Goal: Task Accomplishment & Management: Manage account settings

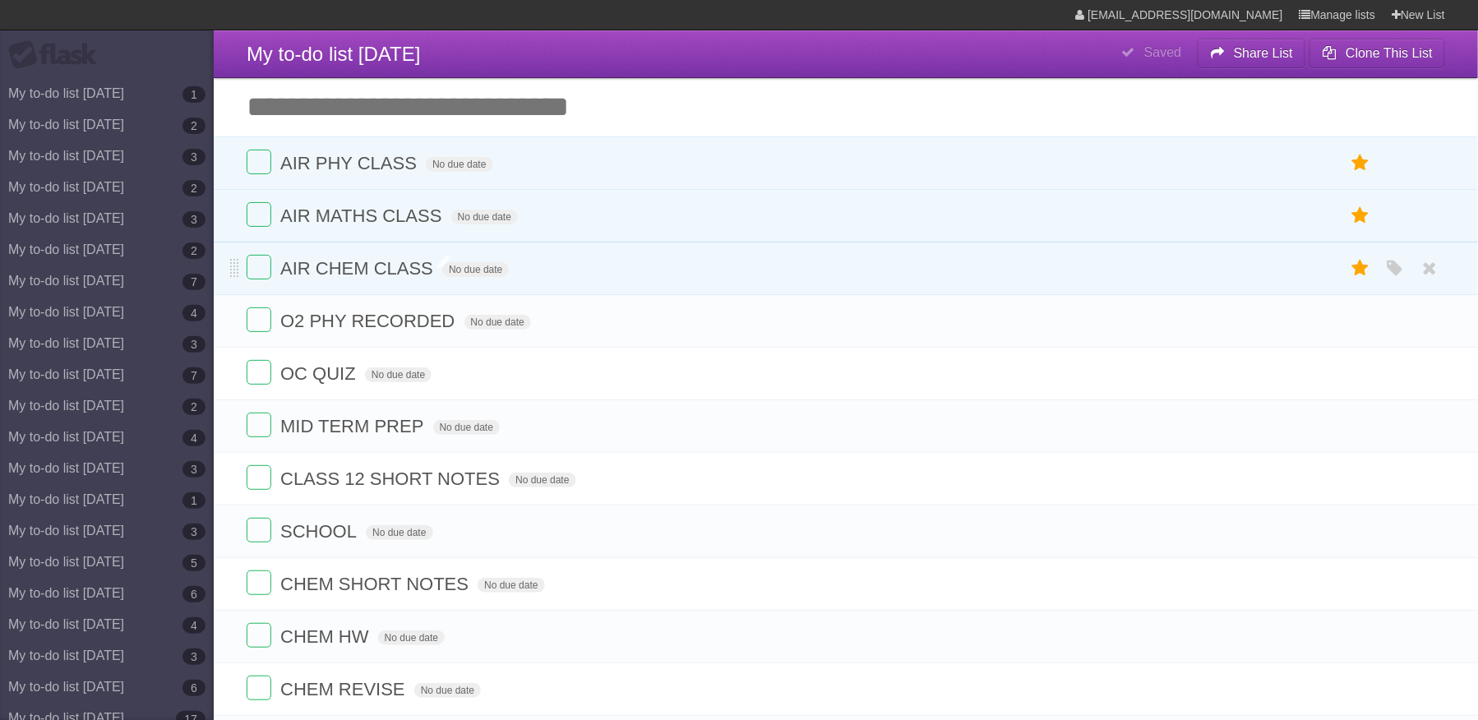
click at [426, 267] on span "AIR CHEM CLASS" at bounding box center [358, 268] width 157 height 21
type input "**********"
click at [404, 282] on form "AIR CHEM CLASS - No due date White Red Blue Green Purple Orange" at bounding box center [846, 268] width 1198 height 27
click at [386, 278] on span "AIR CHEM CLASS -" at bounding box center [364, 268] width 168 height 21
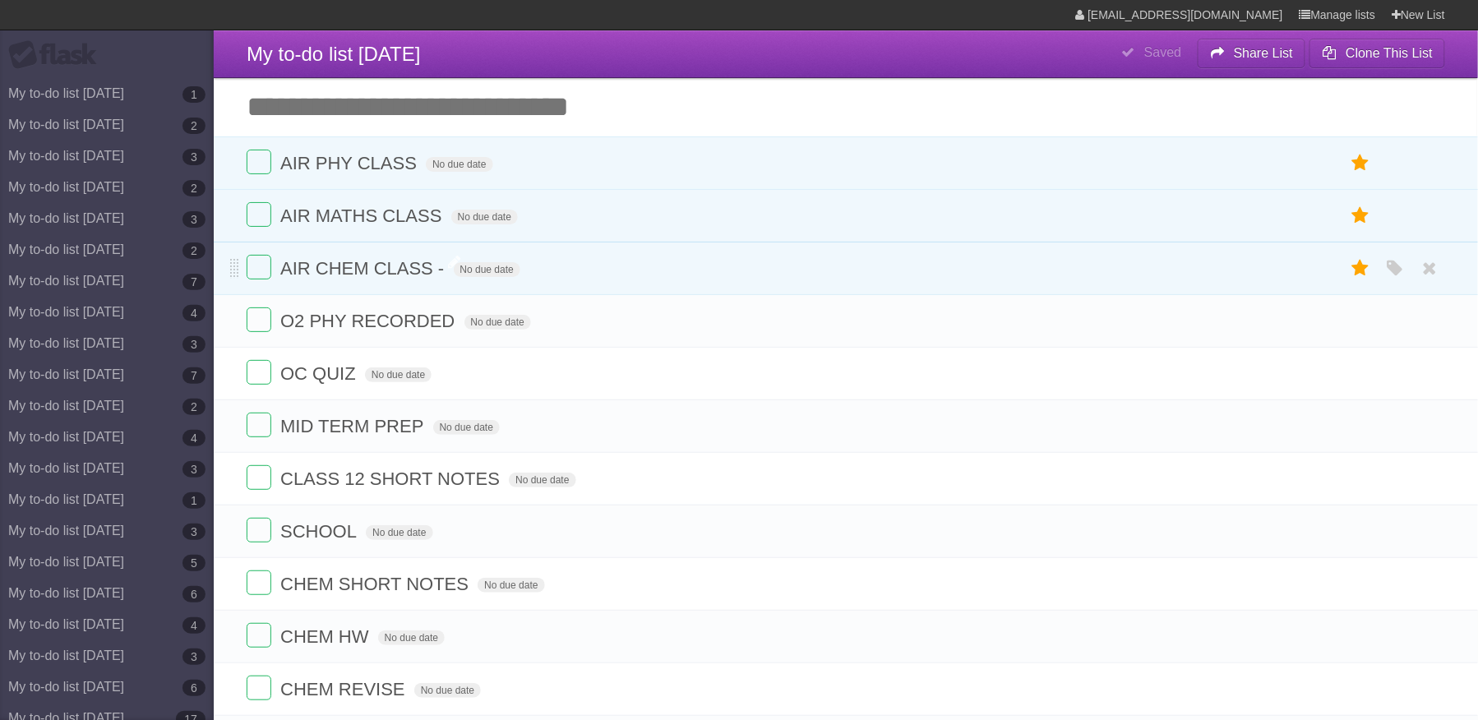
click at [386, 278] on span "AIR CHEM CLASS -" at bounding box center [364, 268] width 168 height 21
click at [414, 278] on span "AIR CHEM CLASS -" at bounding box center [364, 268] width 168 height 21
click at [434, 270] on span "AIR CHEM CLASS -" at bounding box center [364, 268] width 168 height 21
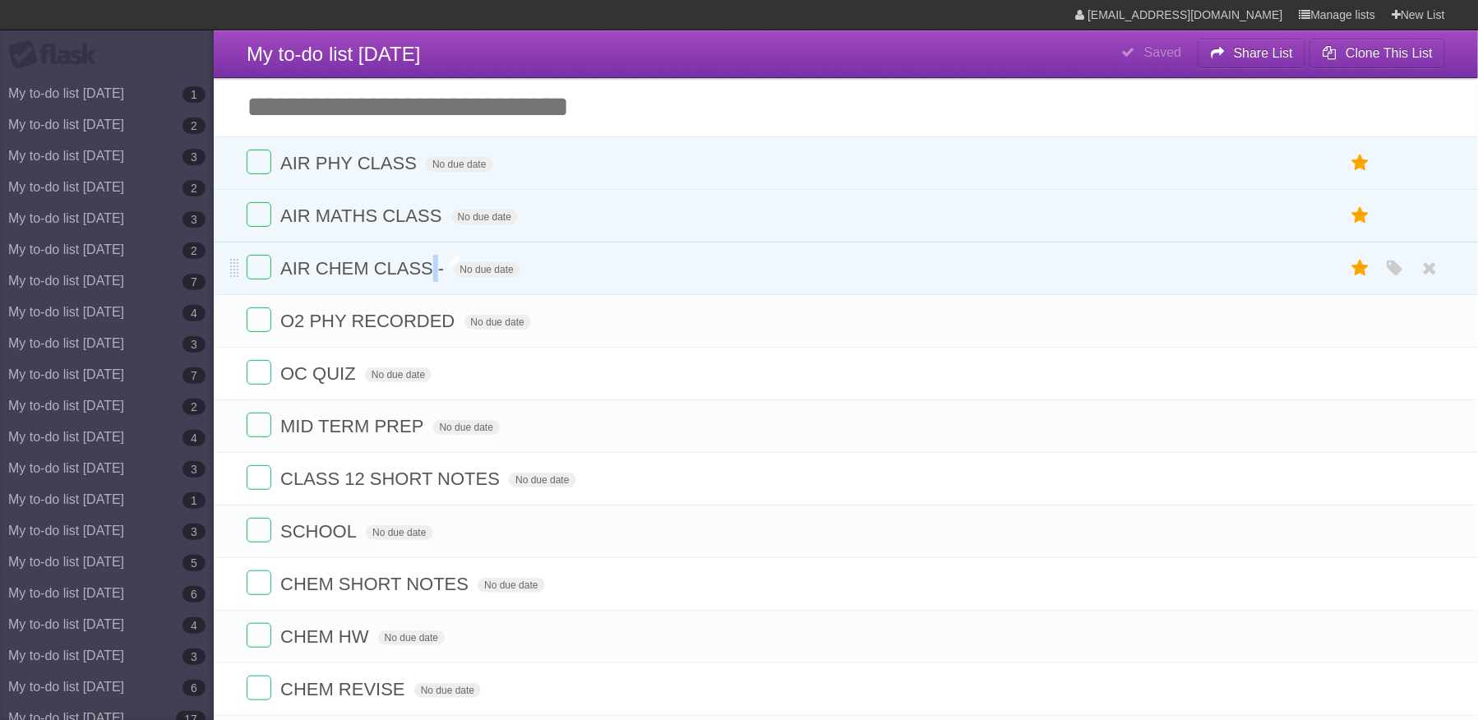
click at [392, 270] on span "AIR CHEM CLASS -" at bounding box center [364, 268] width 168 height 21
click at [396, 195] on li "AIR MATHS CLASS No due date White Red Blue Green Purple Orange" at bounding box center [846, 215] width 1264 height 53
click at [390, 209] on span "AIR MATHS CLASS" at bounding box center [362, 215] width 165 height 21
click at [409, 268] on span "AIR CHEM CLASS -" at bounding box center [364, 268] width 168 height 21
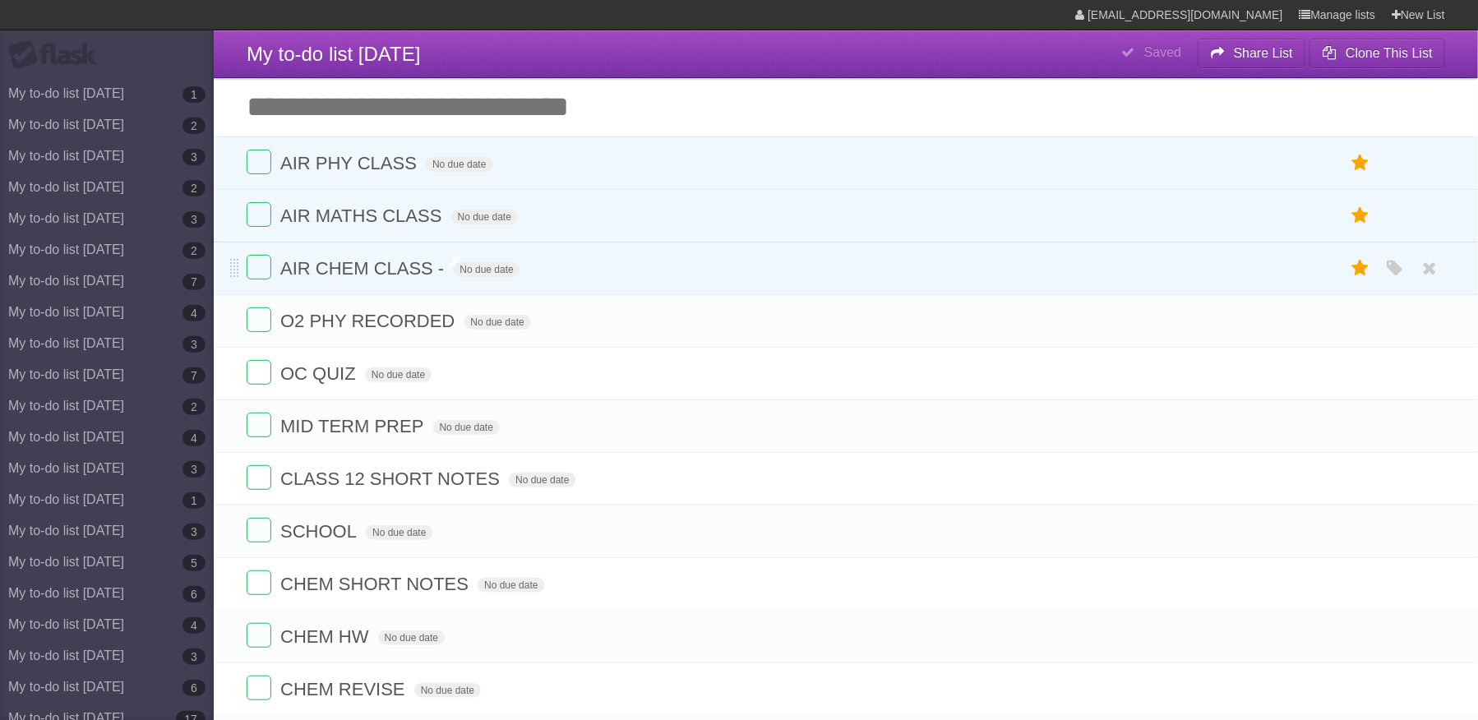
click at [409, 268] on span "AIR CHEM CLASS -" at bounding box center [364, 268] width 168 height 21
click at [1435, 280] on icon at bounding box center [1430, 268] width 23 height 27
type input "**********"
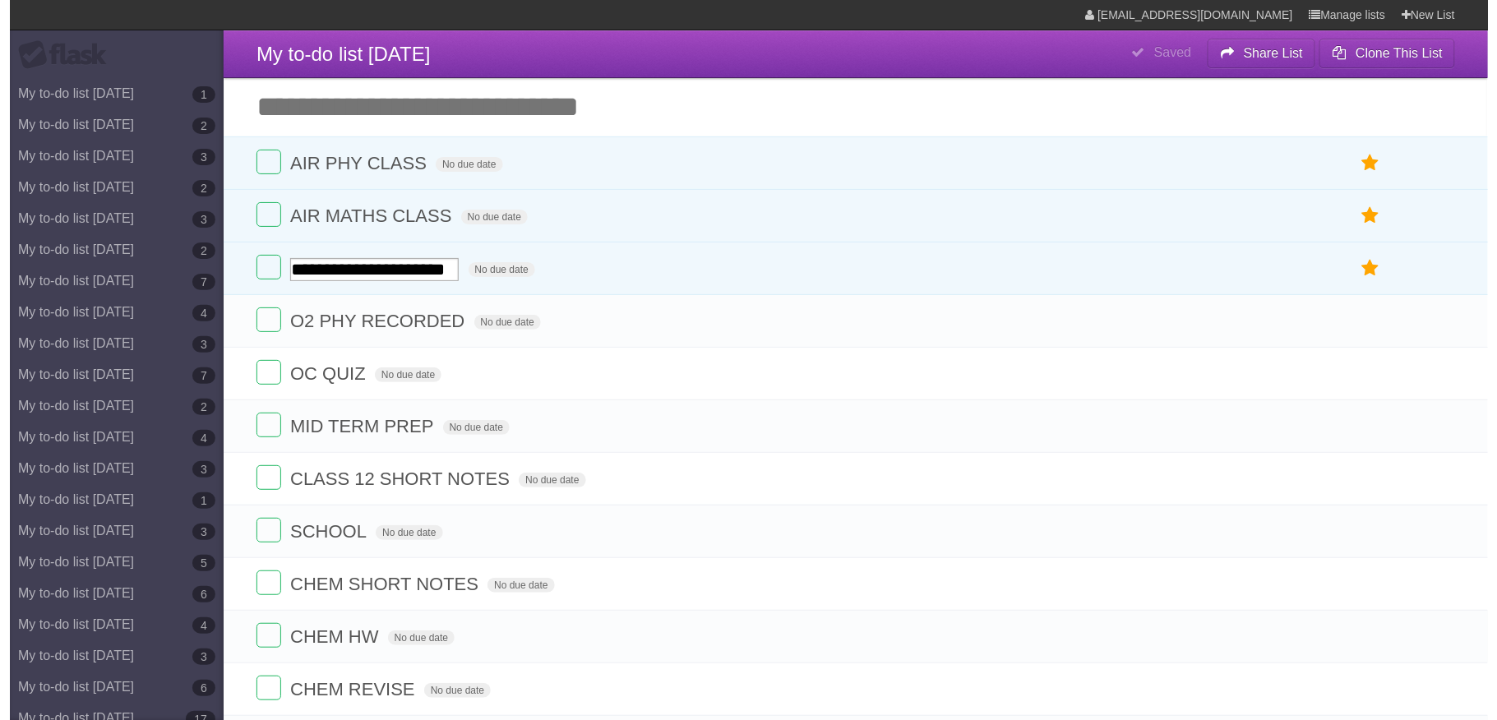
scroll to position [0, 53]
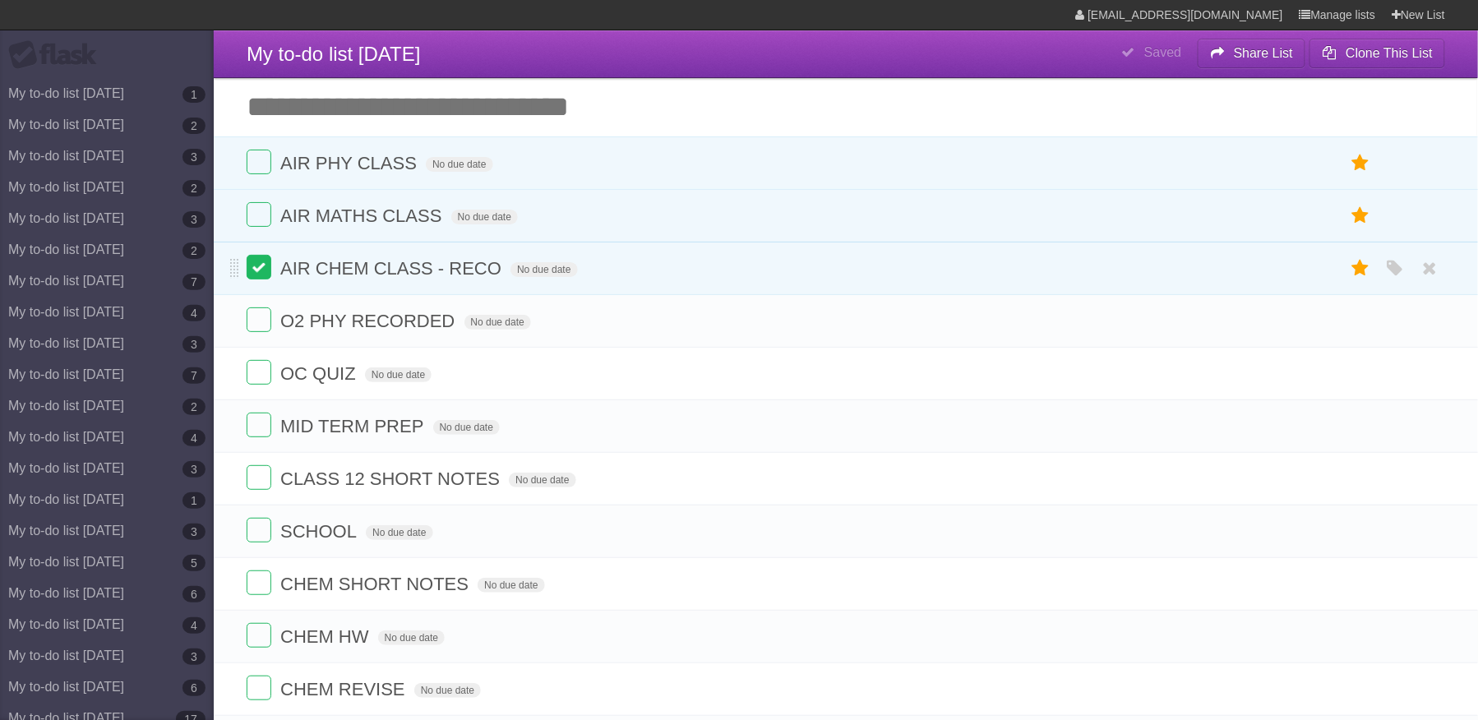
click at [260, 270] on label at bounding box center [259, 267] width 25 height 25
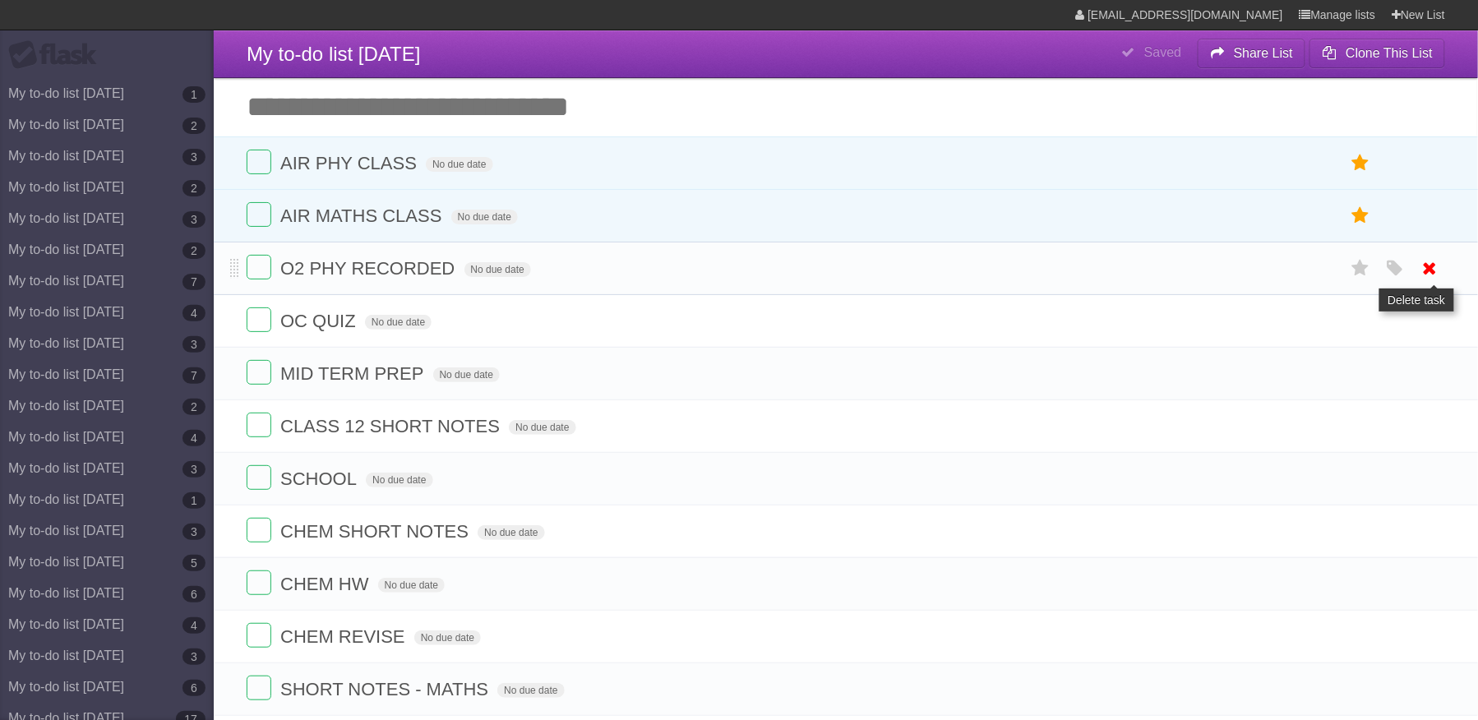
click at [1434, 268] on icon at bounding box center [1430, 268] width 23 height 27
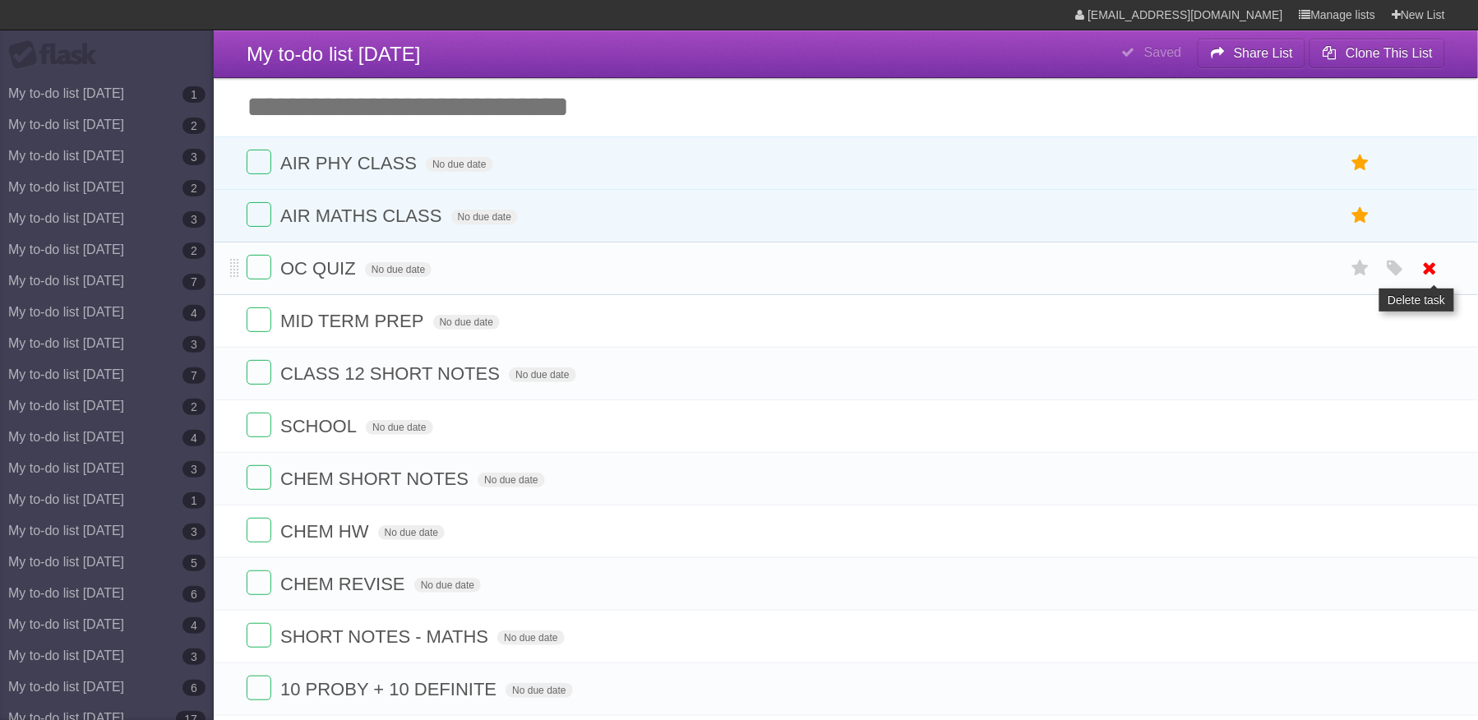
click at [1437, 271] on icon at bounding box center [1430, 268] width 23 height 27
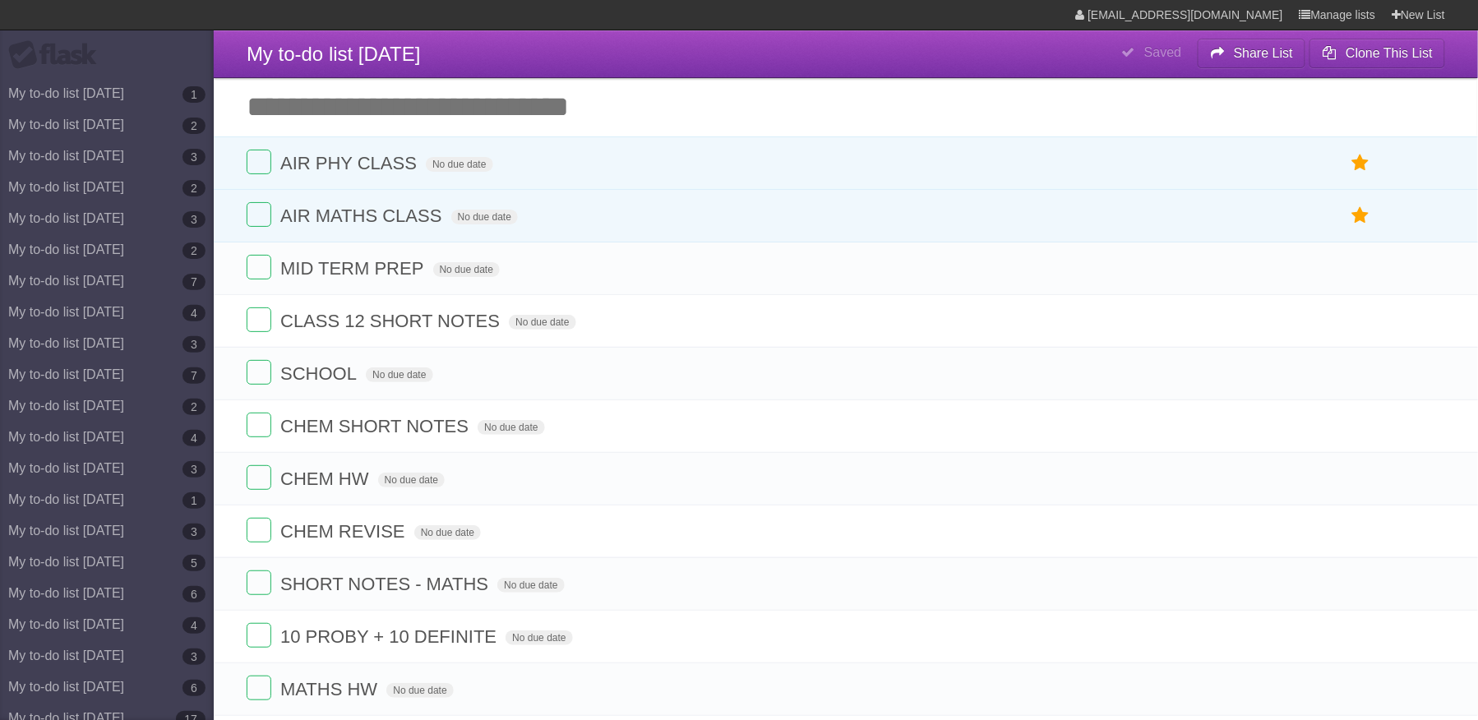
click at [1437, 271] on icon at bounding box center [1430, 268] width 23 height 27
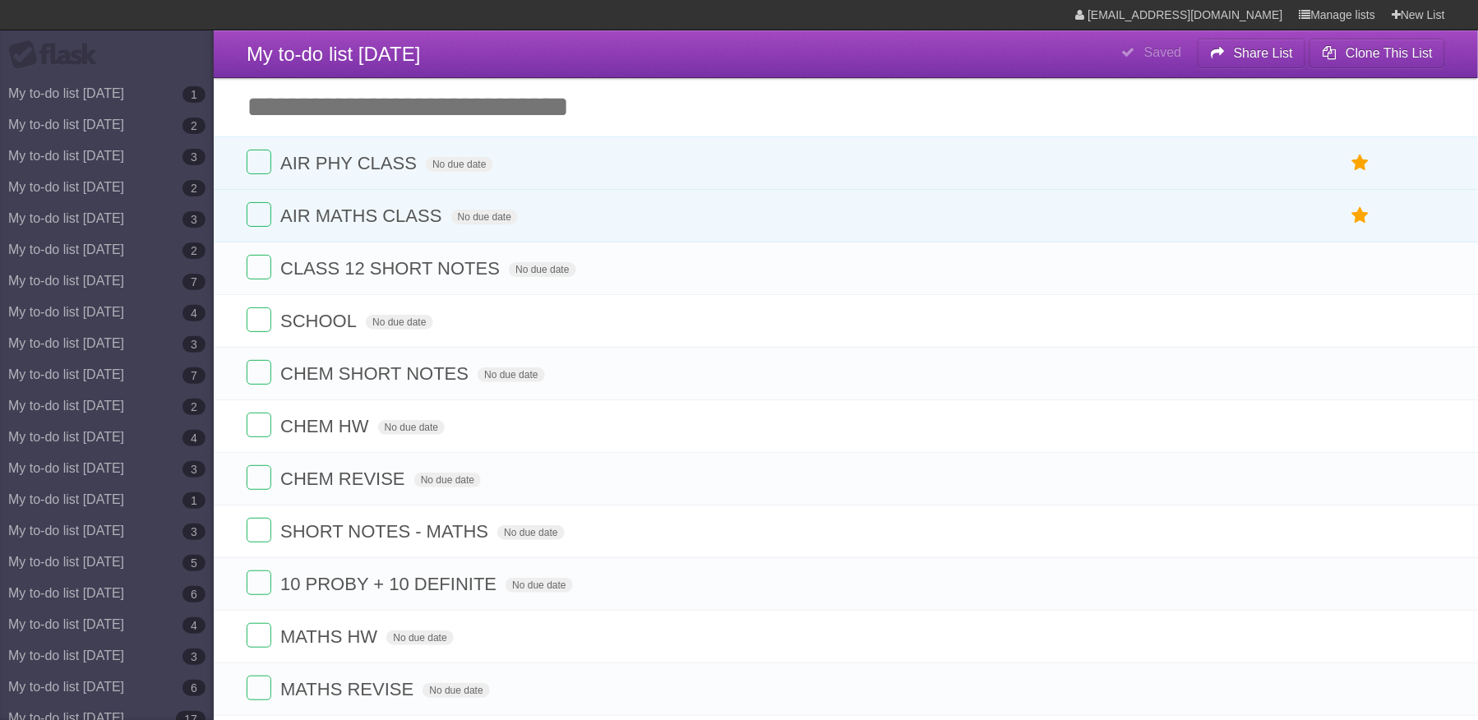
click at [1437, 271] on icon at bounding box center [1430, 268] width 23 height 27
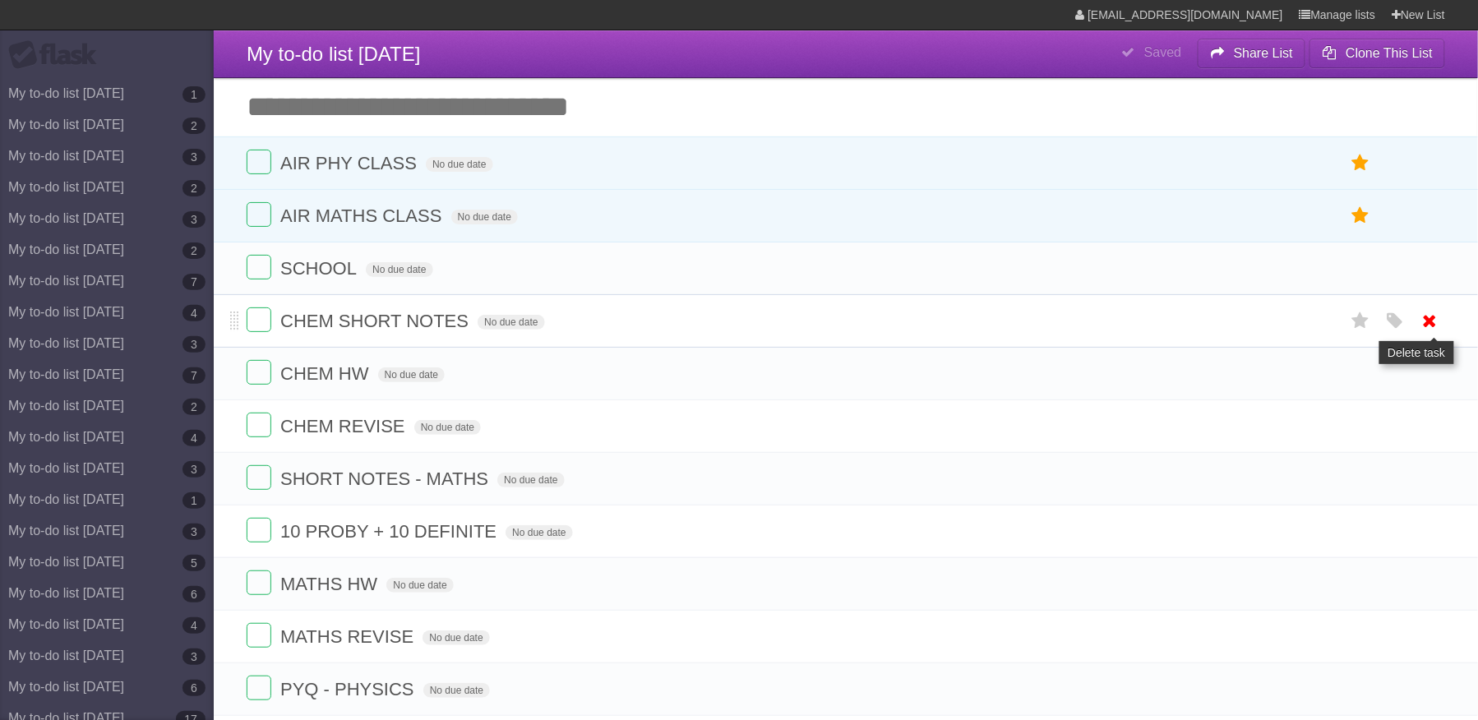
click at [1428, 321] on icon at bounding box center [1430, 320] width 23 height 27
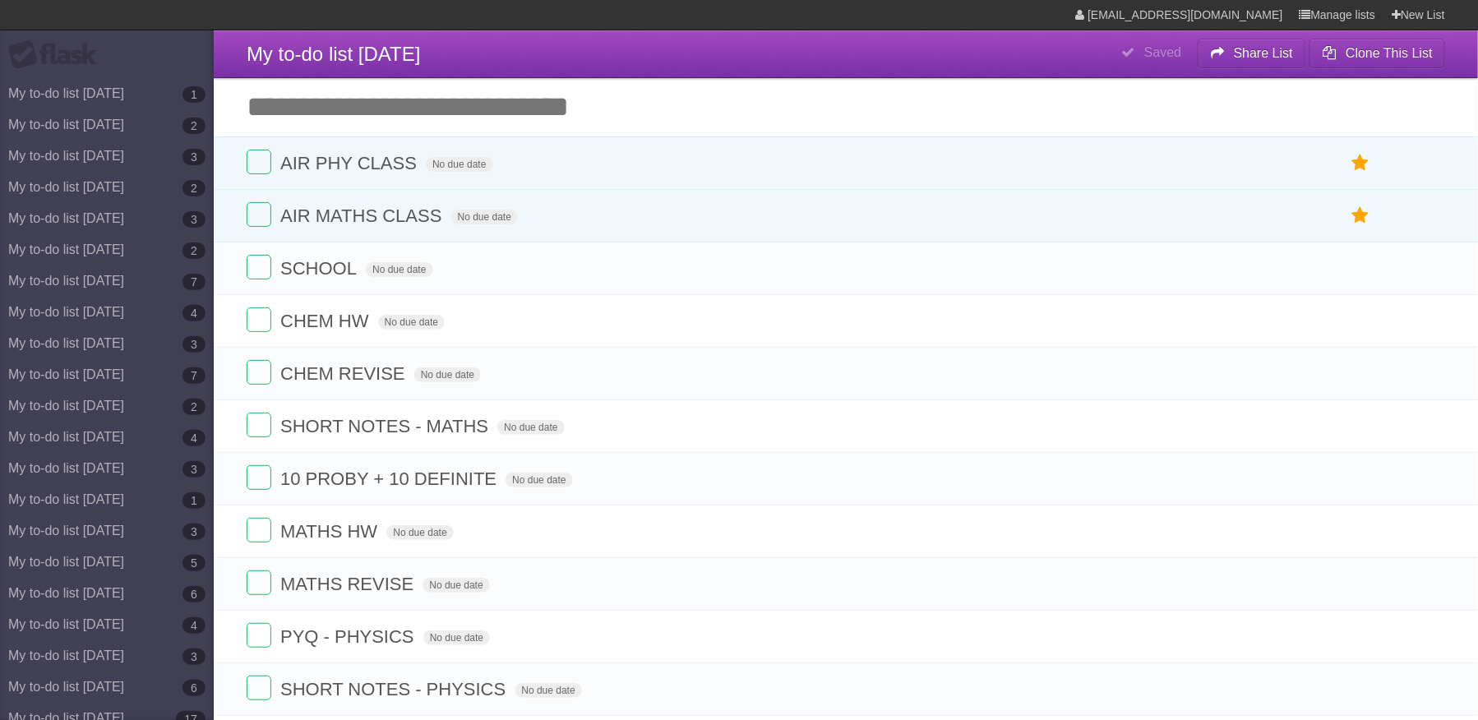
click at [1428, 321] on icon at bounding box center [1430, 320] width 23 height 27
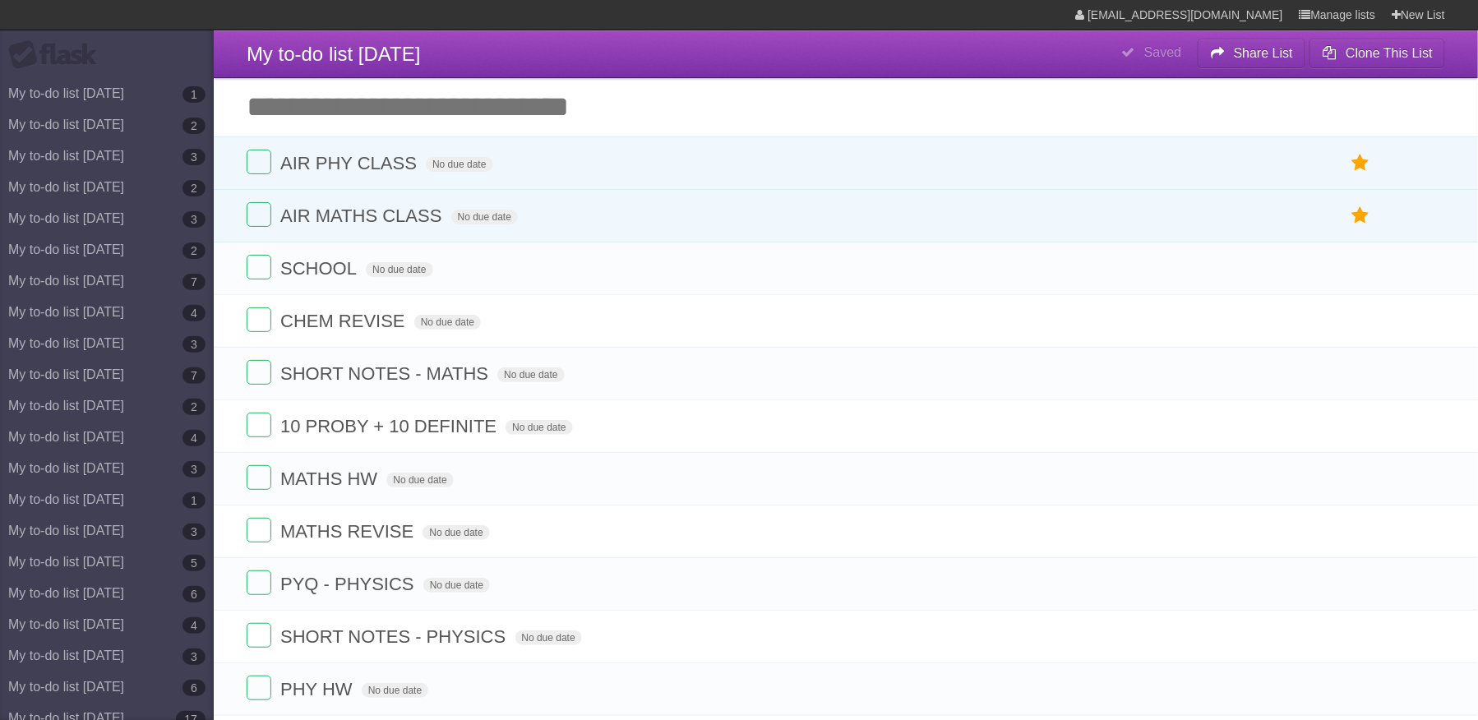
click at [1428, 321] on icon at bounding box center [1430, 320] width 23 height 27
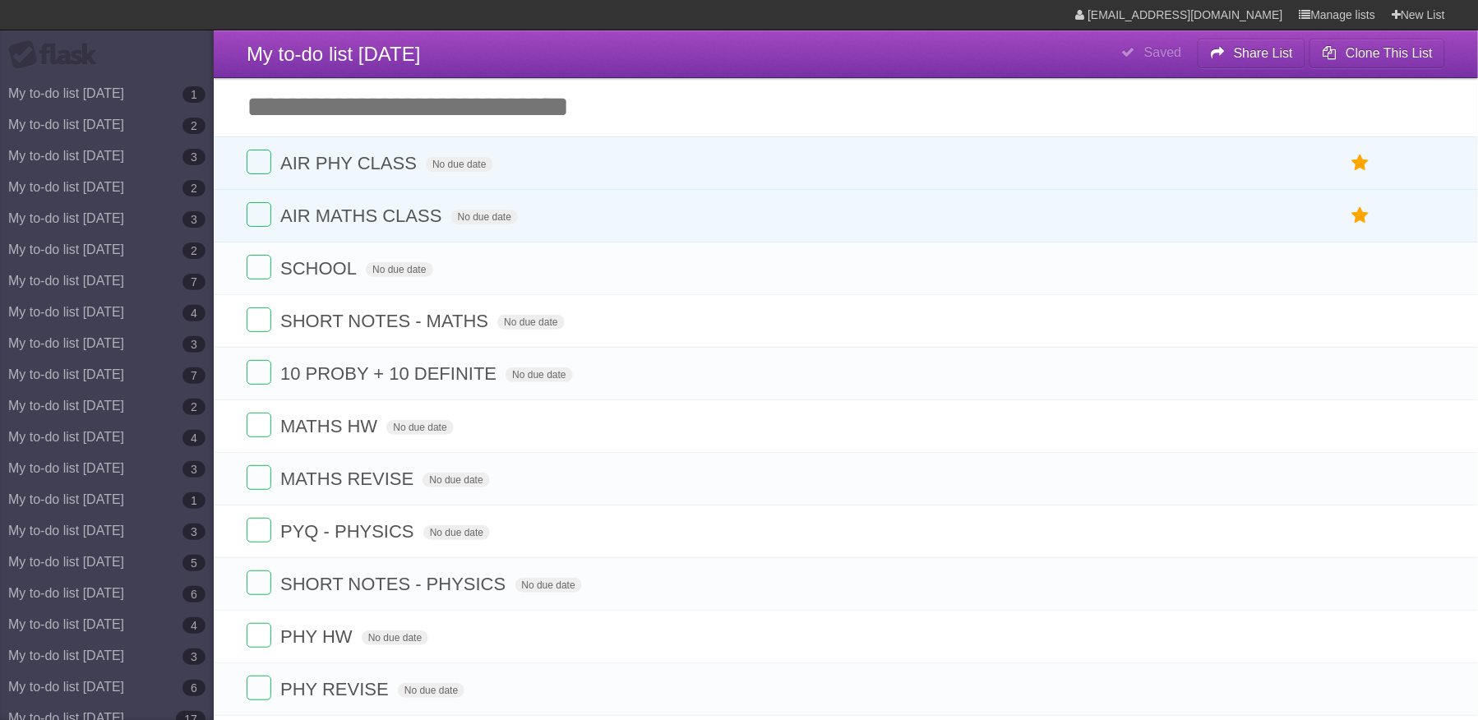
click at [1428, 321] on icon at bounding box center [1430, 320] width 23 height 27
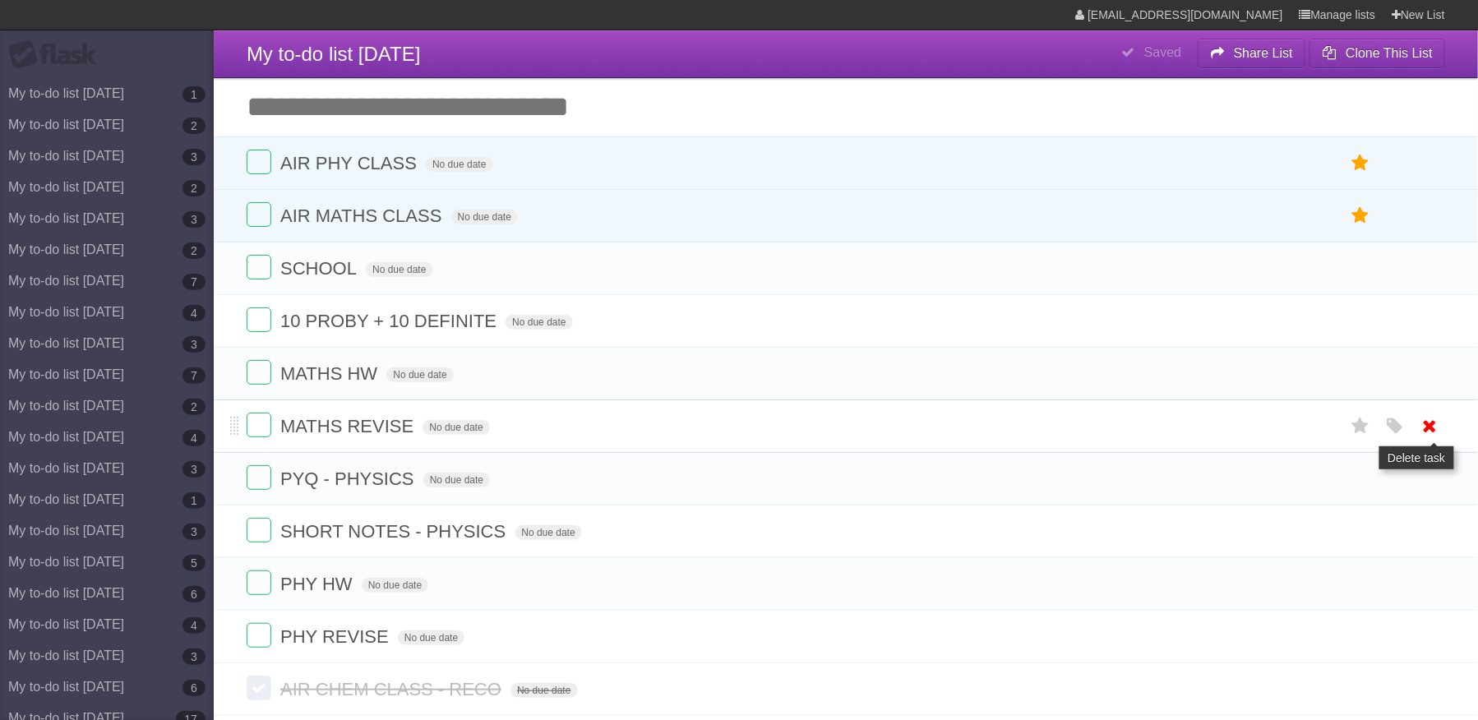
click at [1434, 432] on icon at bounding box center [1430, 426] width 23 height 27
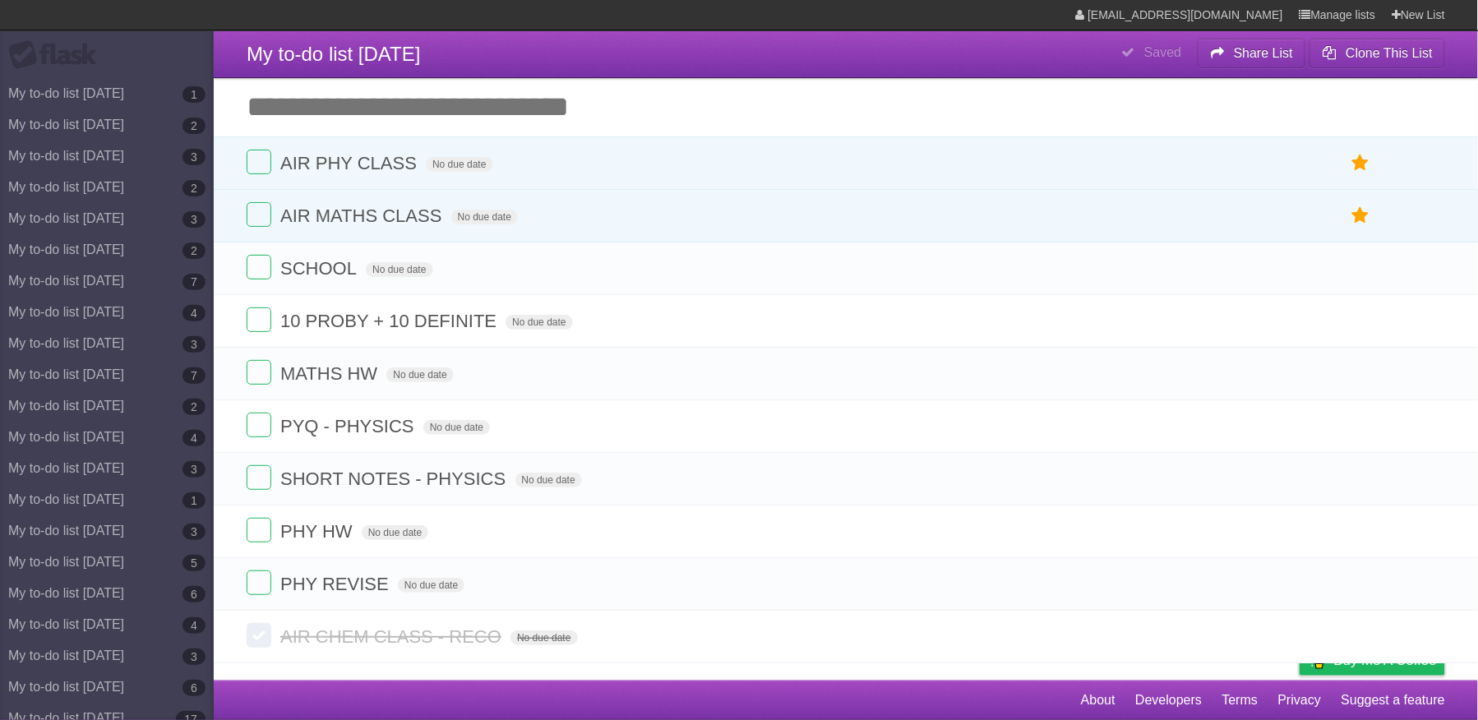
click at [1434, 432] on icon at bounding box center [1430, 426] width 23 height 27
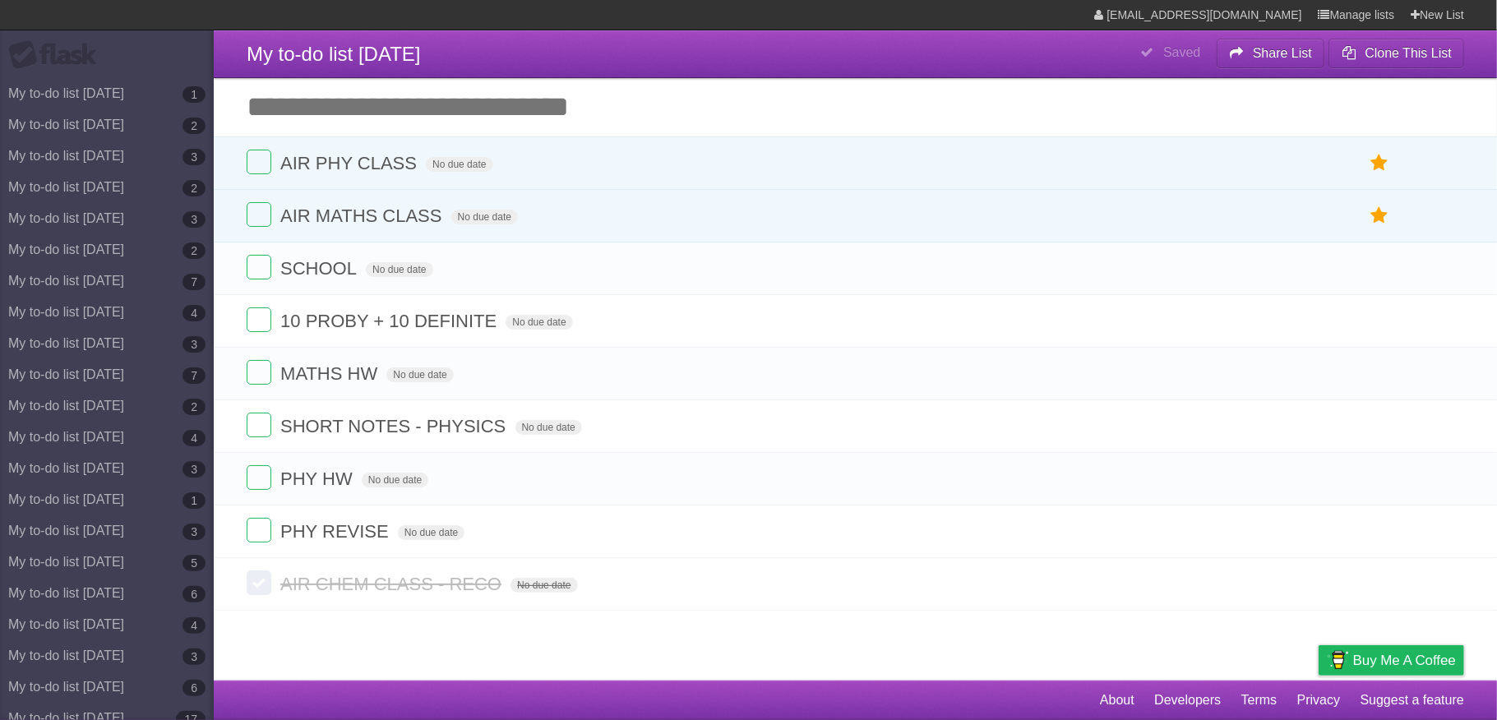
click at [1434, 432] on link at bounding box center [1448, 426] width 31 height 27
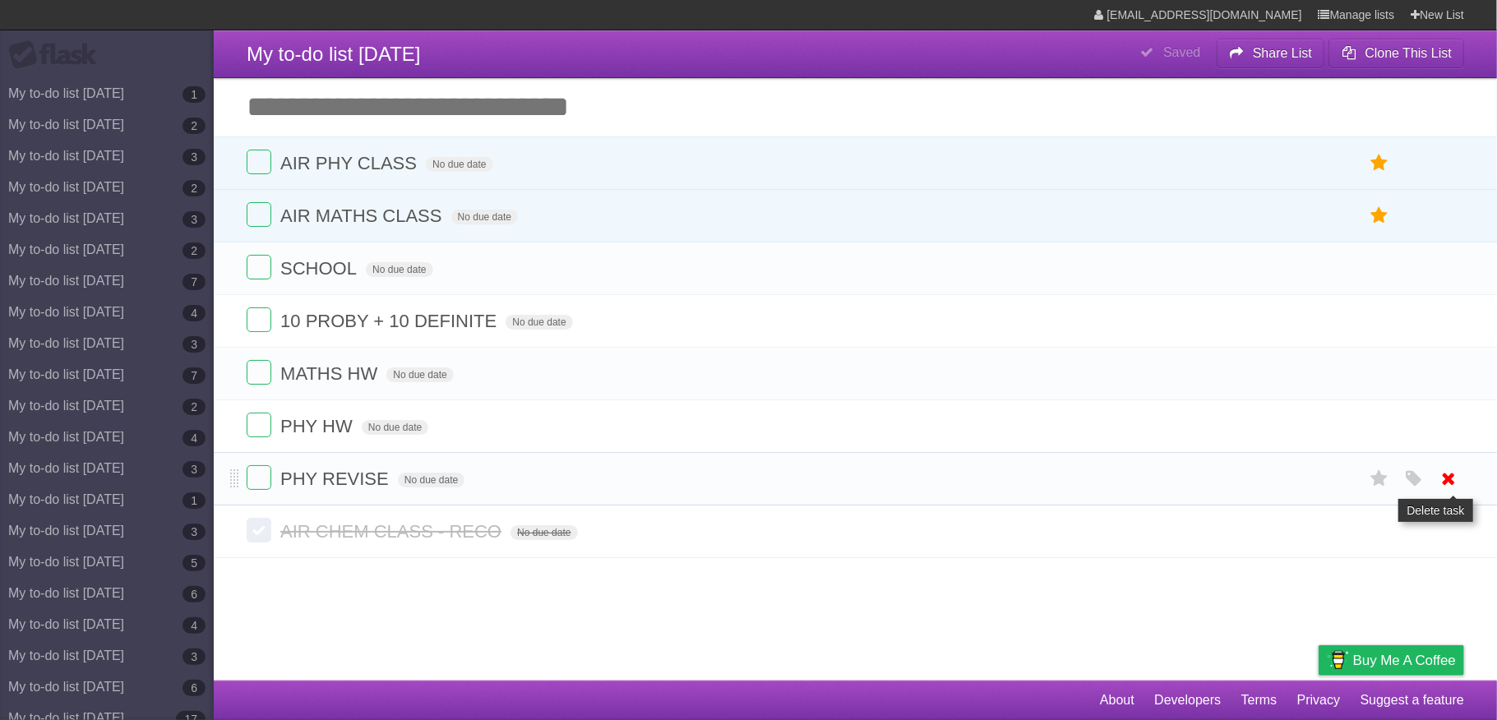
click at [1444, 485] on icon at bounding box center [1449, 478] width 23 height 27
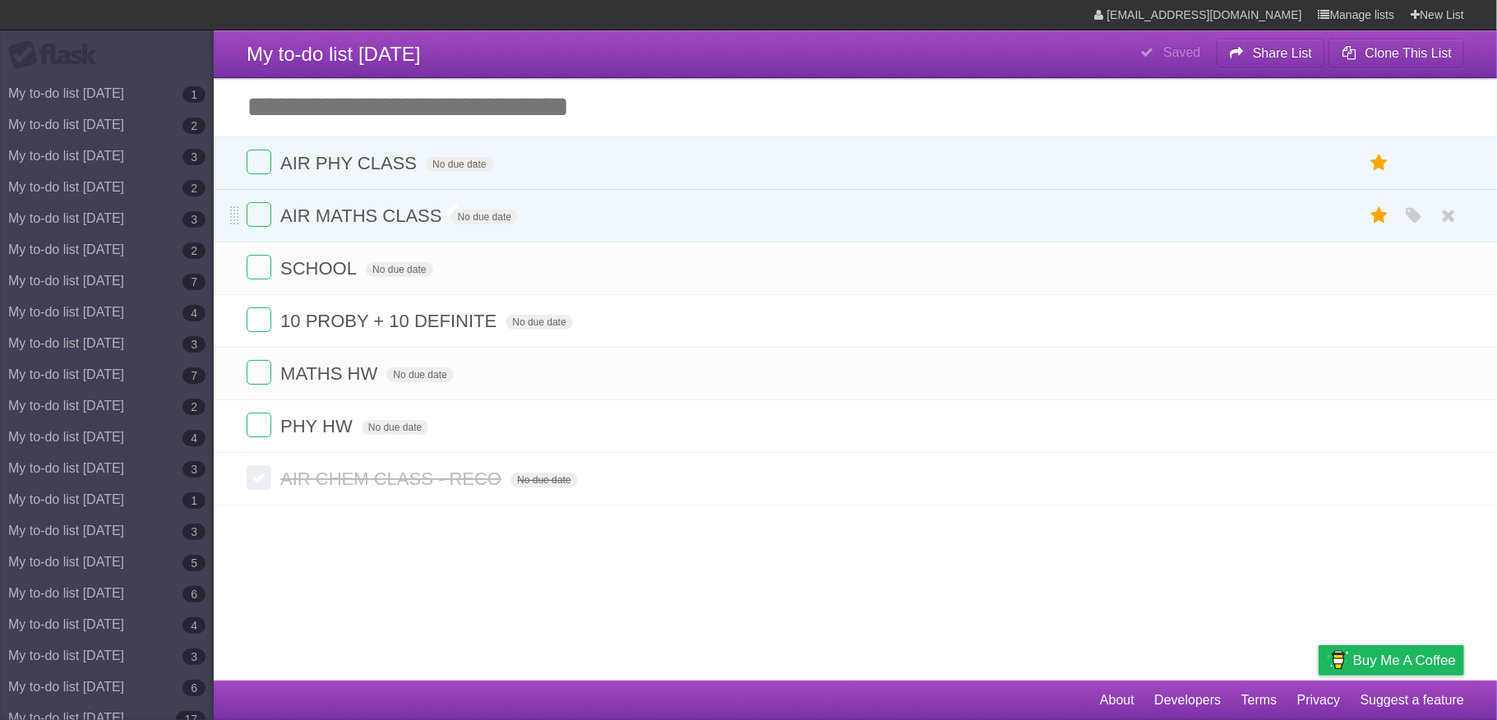
click at [438, 215] on span "AIR MATHS CLASS" at bounding box center [362, 215] width 165 height 21
type input "**********"
click at [449, 102] on input "Add another task" at bounding box center [855, 107] width 1283 height 58
type input "**********"
click input "*********" at bounding box center [0, 0] width 0 height 0
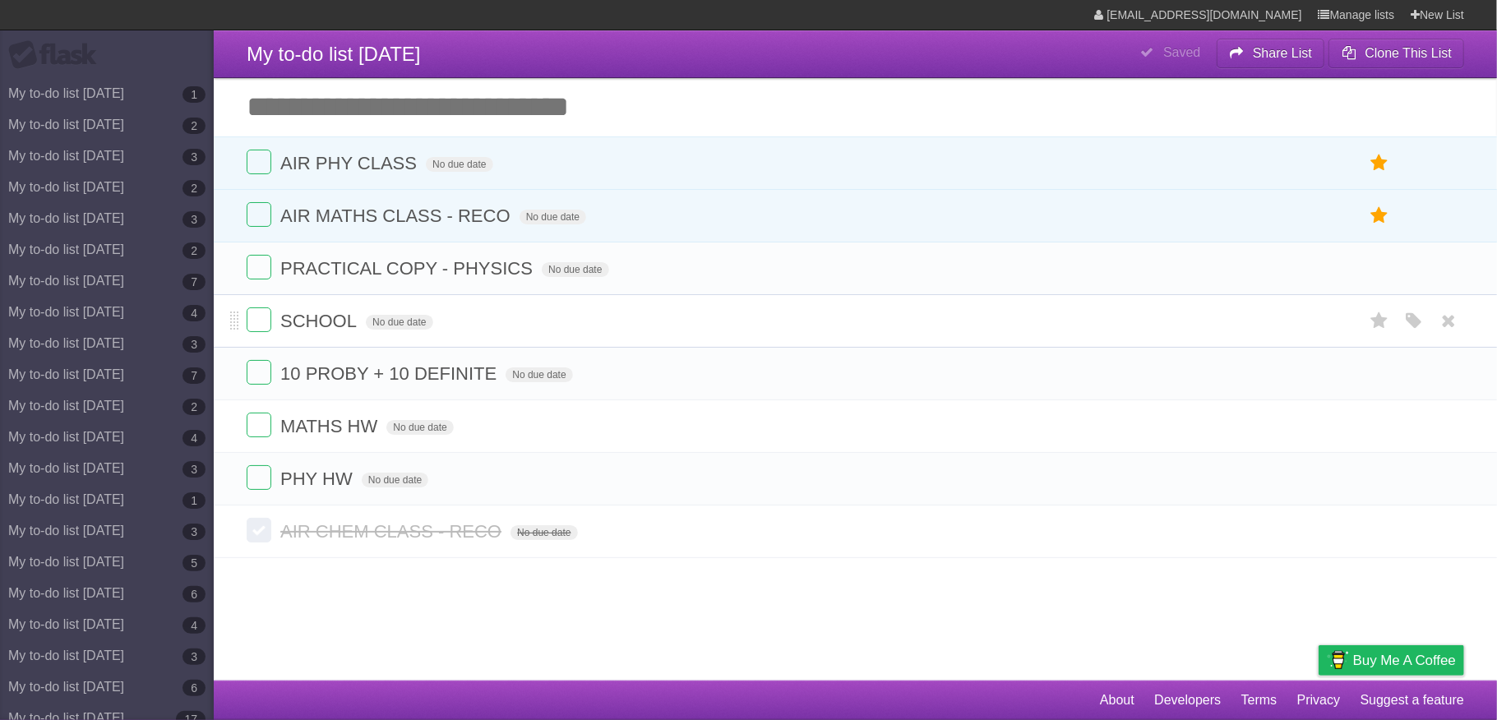
click at [353, 319] on span "SCHOOL" at bounding box center [320, 321] width 81 height 21
type input "**********"
click at [250, 317] on label at bounding box center [259, 319] width 25 height 25
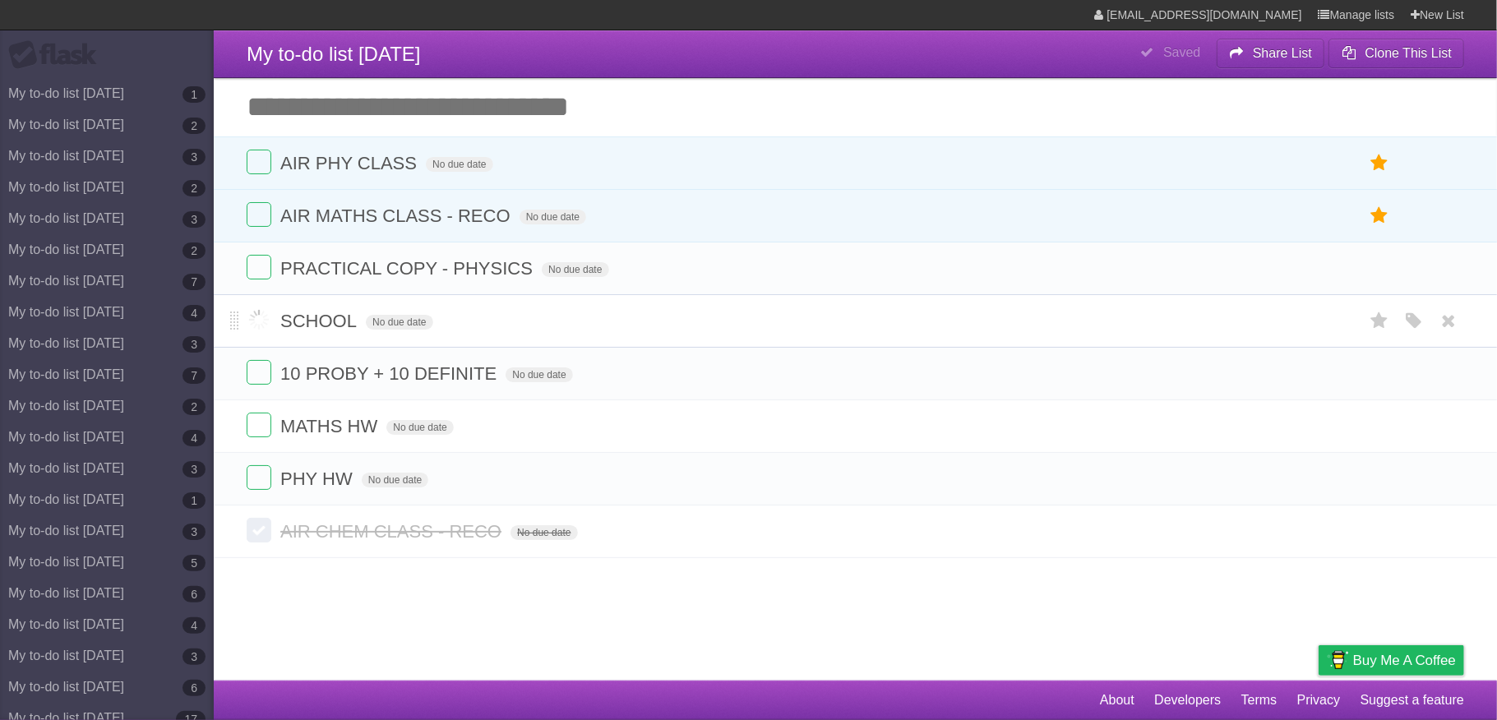
click at [332, 324] on span "SCHOOL" at bounding box center [320, 321] width 81 height 21
click at [336, 324] on input "******" at bounding box center [308, 322] width 56 height 21
click at [521, 105] on input "Add another task" at bounding box center [855, 107] width 1283 height 58
